Goal: Task Accomplishment & Management: Use online tool/utility

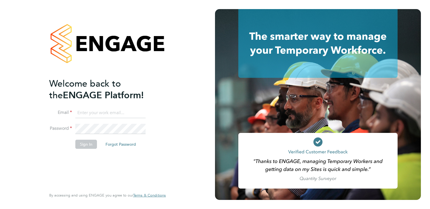
click at [99, 112] on input at bounding box center [110, 113] width 70 height 10
type input "tim.dudding@bhafc.co.uk"
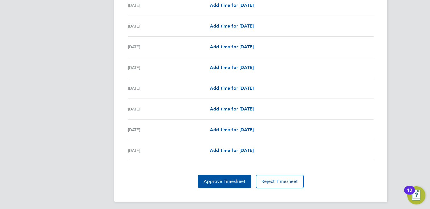
scroll to position [680, 0]
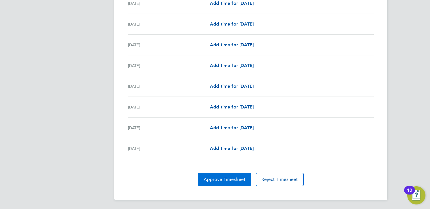
click at [232, 181] on span "Approve Timesheet" at bounding box center [225, 180] width 42 height 6
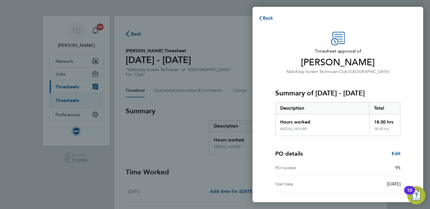
scroll to position [47, 0]
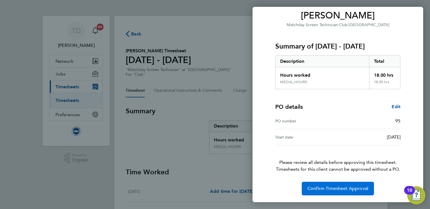
click at [320, 186] on span "Confirm Timesheet Approval" at bounding box center [338, 189] width 61 height 6
